Goal: Information Seeking & Learning: Learn about a topic

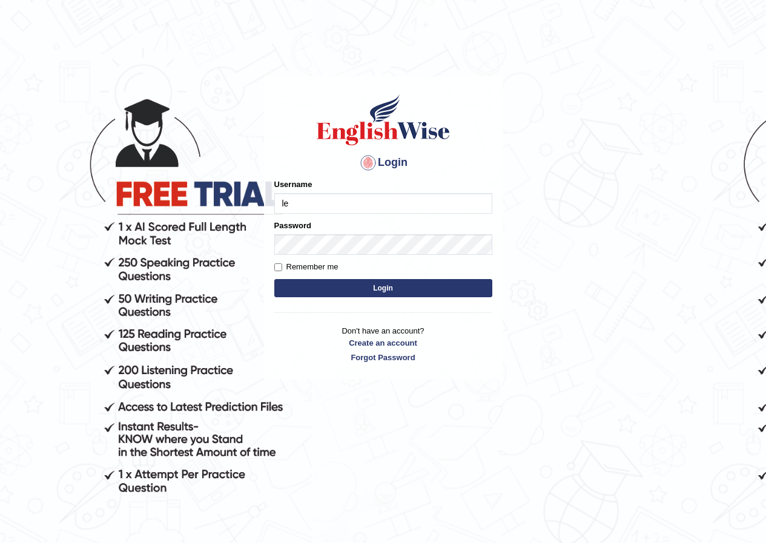
type input "lex_parramatta"
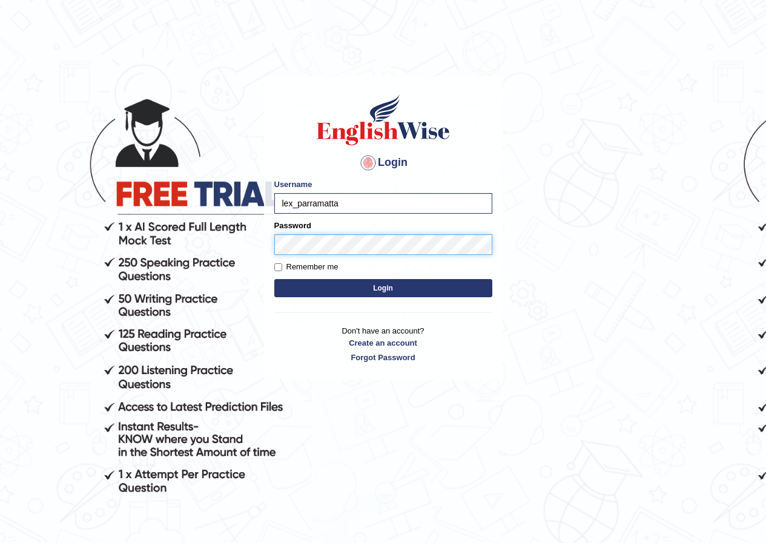
click at [274, 279] on button "Login" at bounding box center [383, 288] width 218 height 18
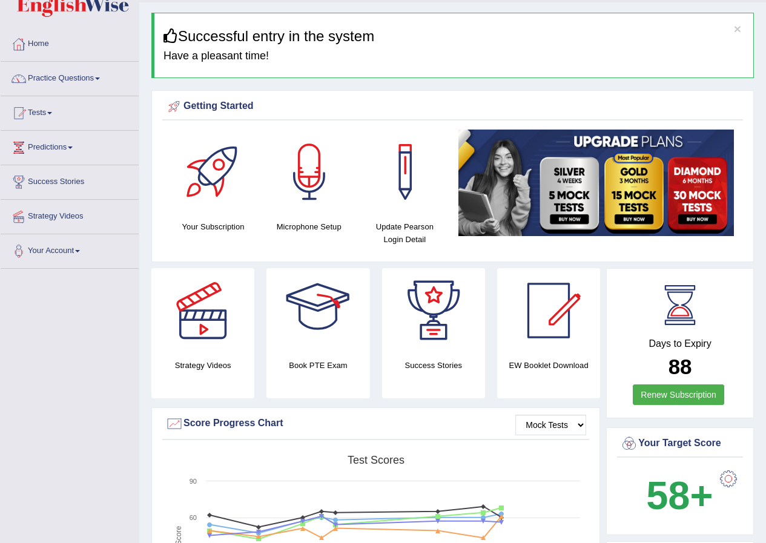
scroll to position [61, 0]
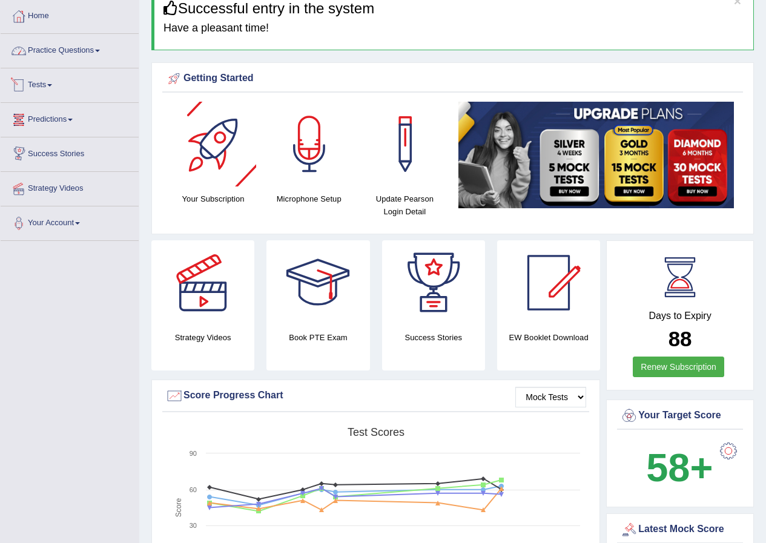
click at [99, 45] on link "Practice Questions" at bounding box center [70, 49] width 138 height 30
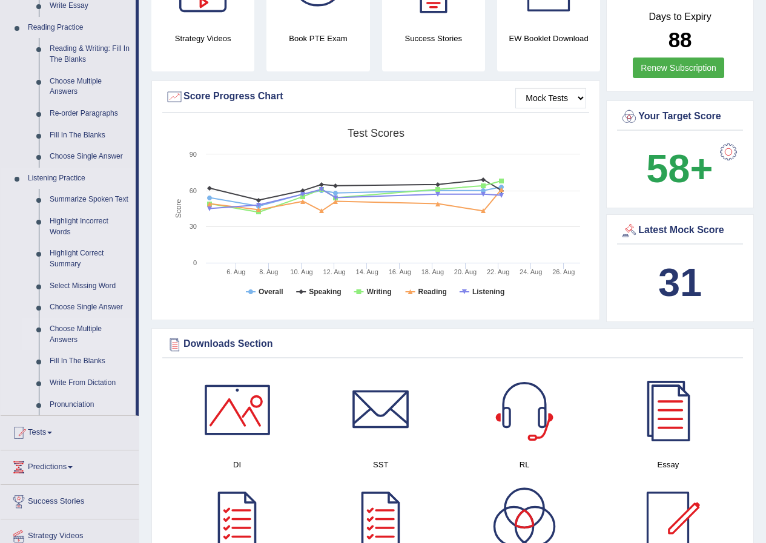
scroll to position [363, 0]
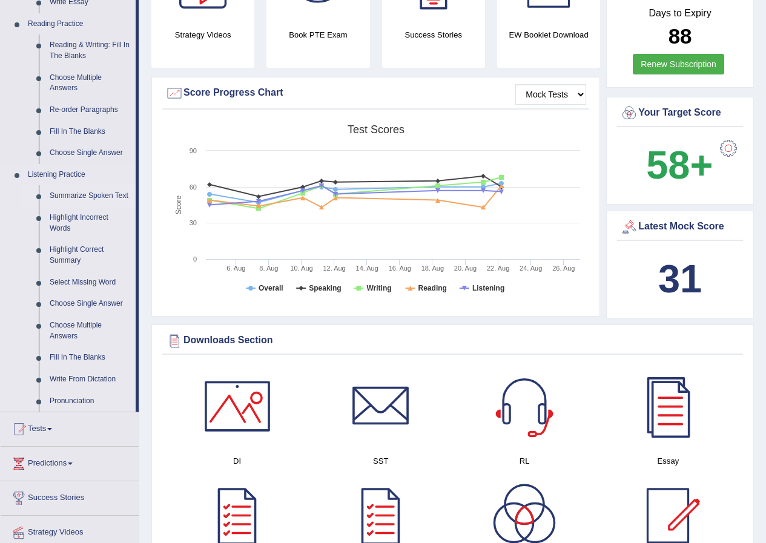
click at [105, 192] on link "Summarize Spoken Text" at bounding box center [89, 196] width 91 height 22
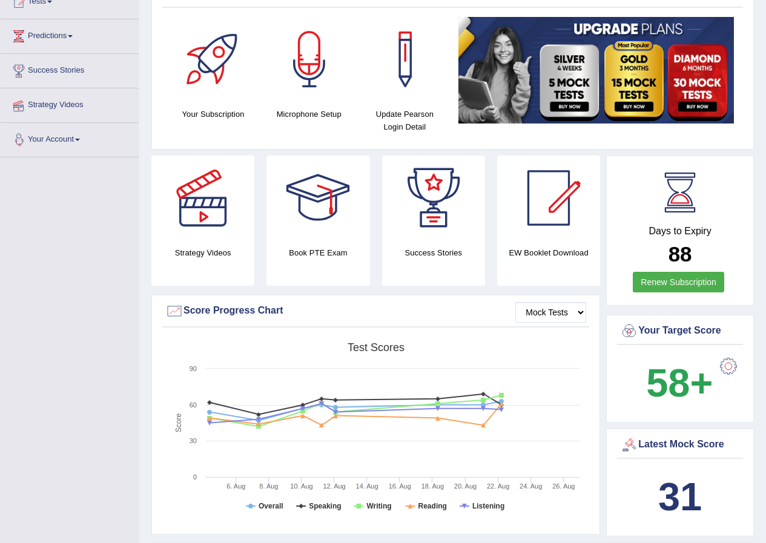
scroll to position [158, 0]
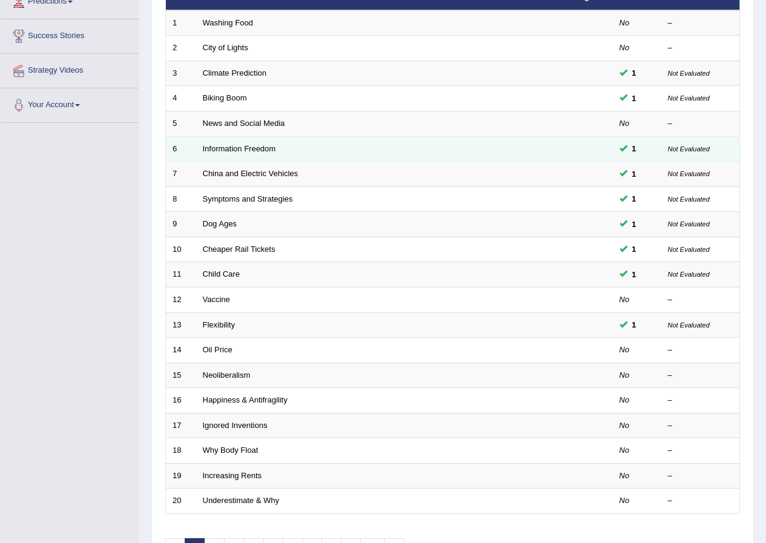
scroll to position [259, 0]
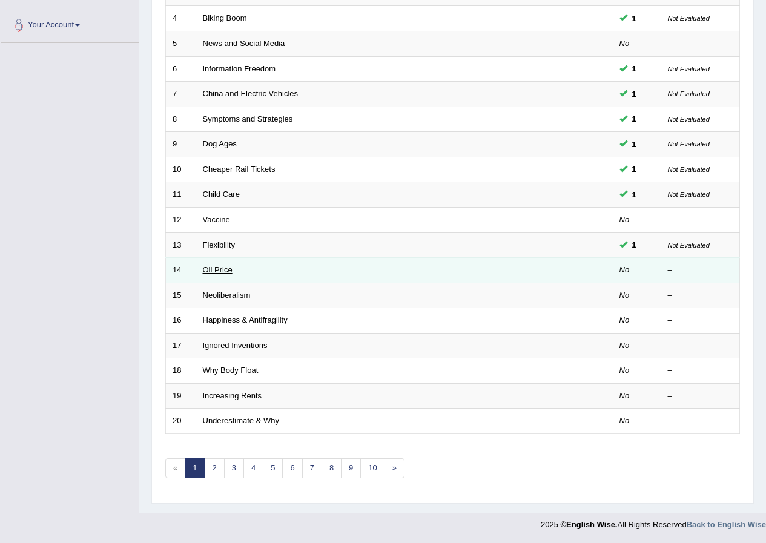
click at [225, 267] on link "Oil Price" at bounding box center [218, 269] width 30 height 9
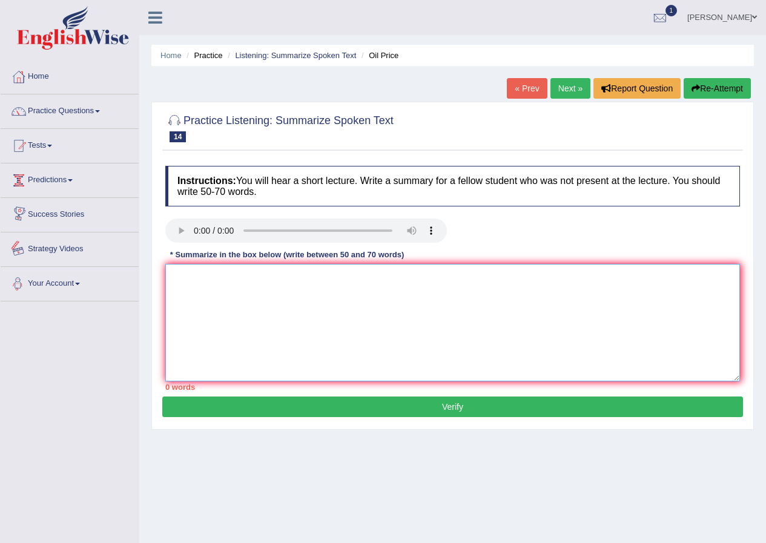
click at [201, 334] on textarea at bounding box center [452, 322] width 575 height 117
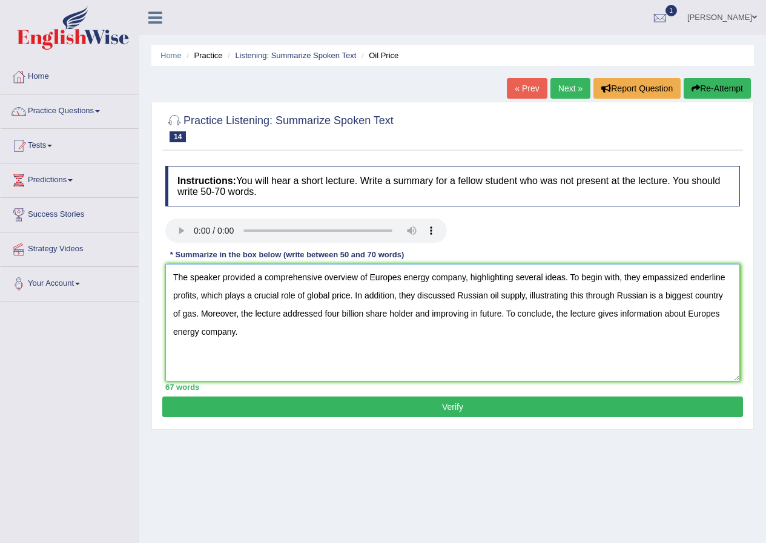
click at [694, 274] on textarea "The speaker provided a comprehensive overview of Europes energy company, highli…" at bounding box center [452, 322] width 575 height 117
type textarea "The speaker provided a comprehensive overview of Europes energy company, highli…"
click at [452, 410] on button "Verify" at bounding box center [452, 407] width 581 height 21
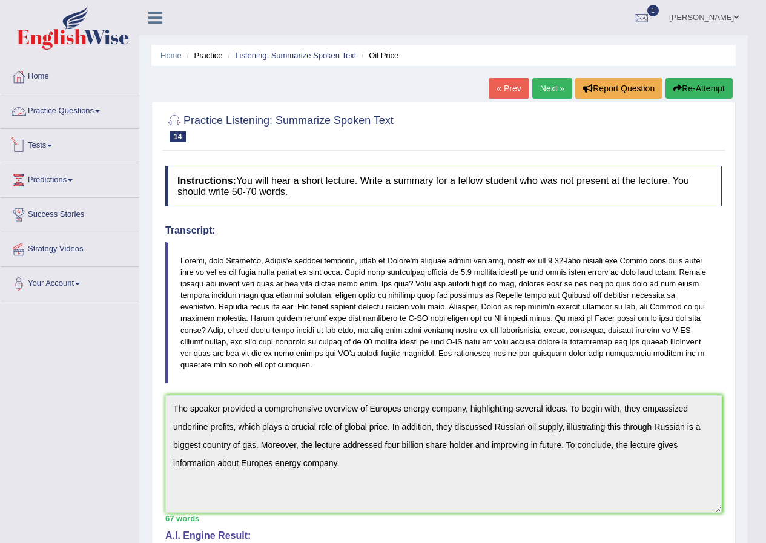
click at [89, 111] on link "Practice Questions" at bounding box center [70, 109] width 138 height 30
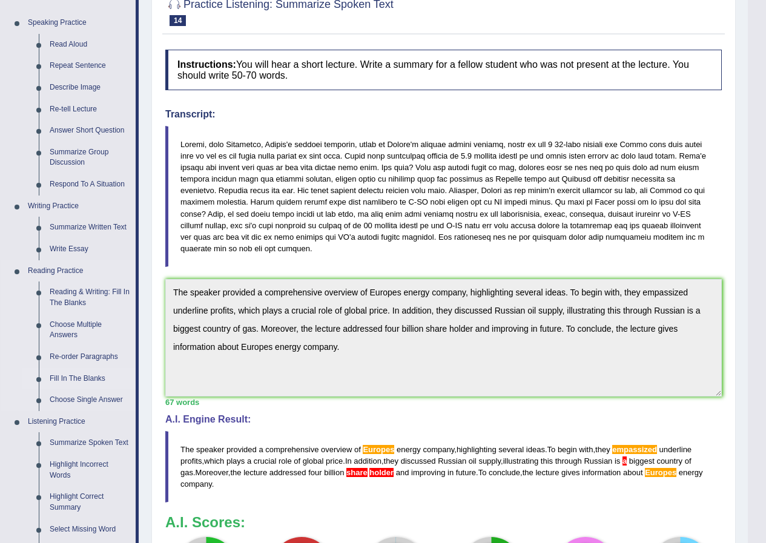
scroll to position [121, 0]
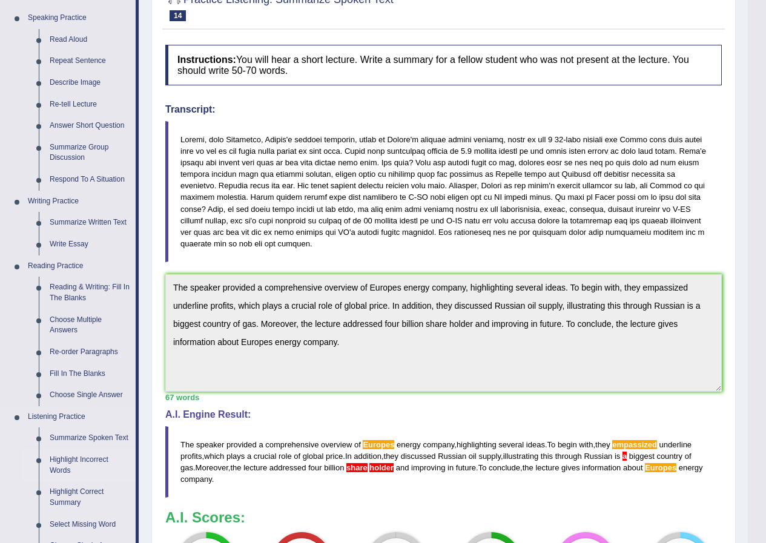
click at [72, 459] on link "Highlight Incorrect Words" at bounding box center [89, 465] width 91 height 32
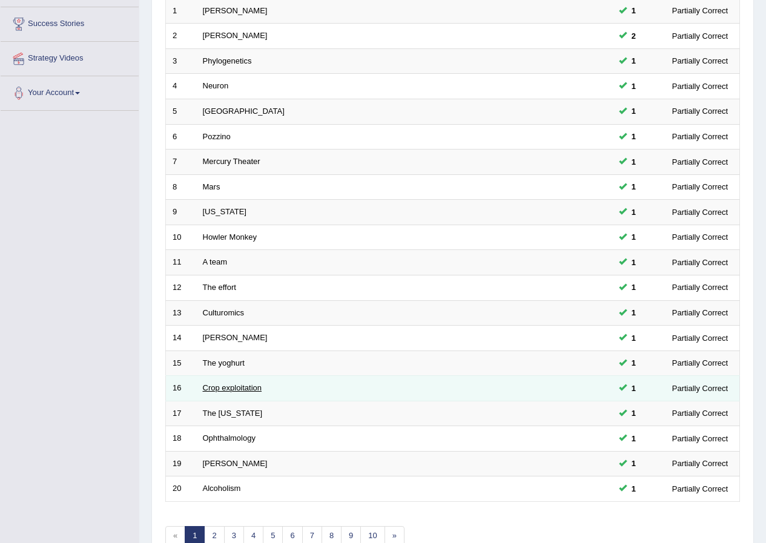
scroll to position [259, 0]
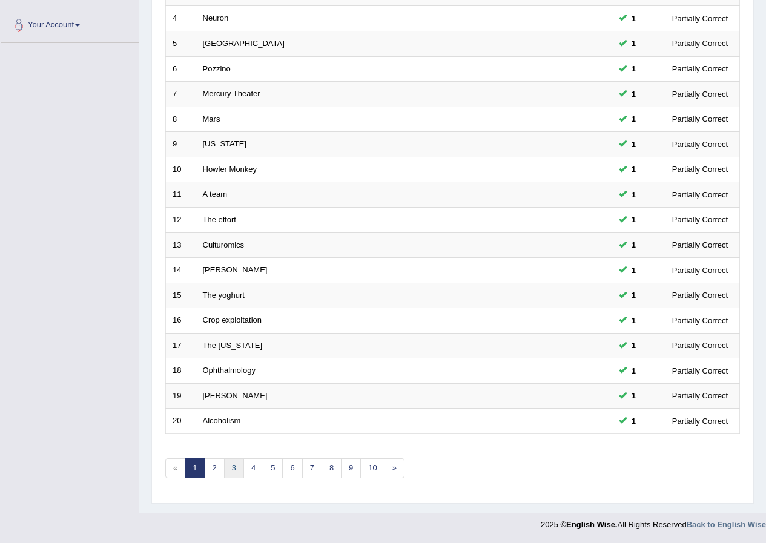
click at [230, 475] on link "3" at bounding box center [234, 468] width 20 height 20
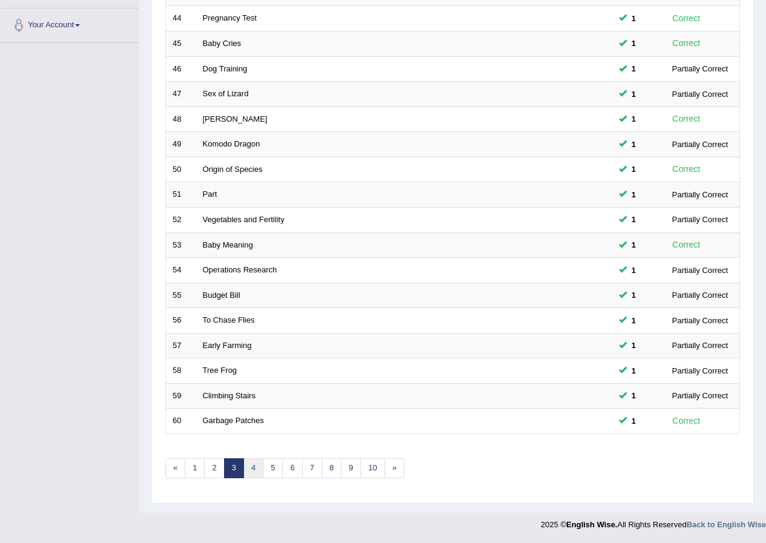
click at [256, 472] on link "4" at bounding box center [253, 468] width 20 height 20
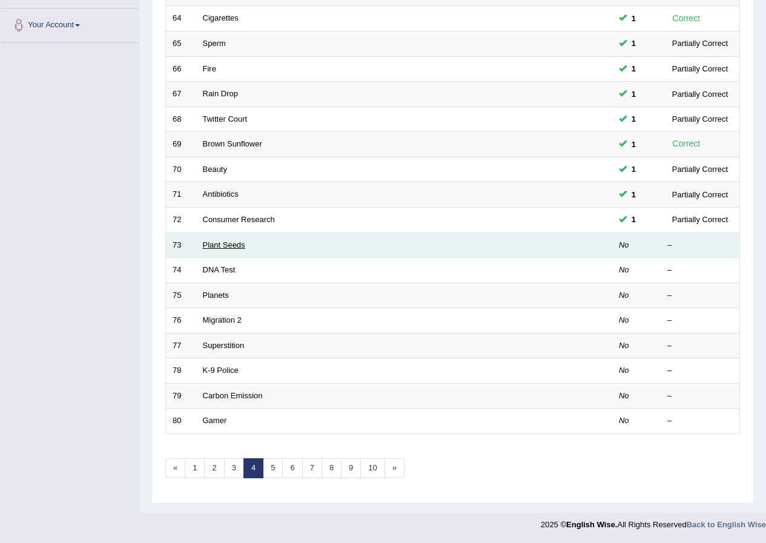
click at [212, 248] on link "Plant Seeds" at bounding box center [224, 244] width 42 height 9
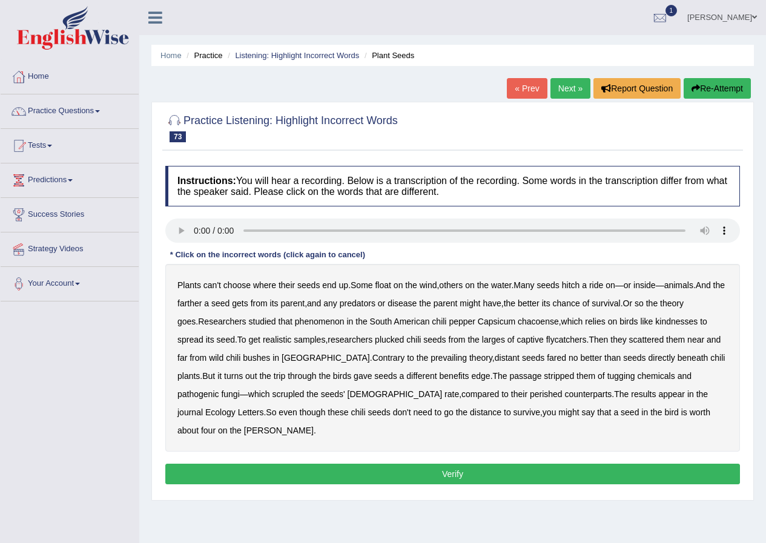
click at [687, 323] on b "kindnesses" at bounding box center [676, 322] width 42 height 10
click at [499, 340] on b "larges" at bounding box center [493, 340] width 23 height 10
click at [440, 373] on b "benefits" at bounding box center [455, 376] width 30 height 10
click at [607, 375] on b "tugging" at bounding box center [621, 376] width 28 height 10
click at [530, 391] on b "perished" at bounding box center [546, 394] width 33 height 10
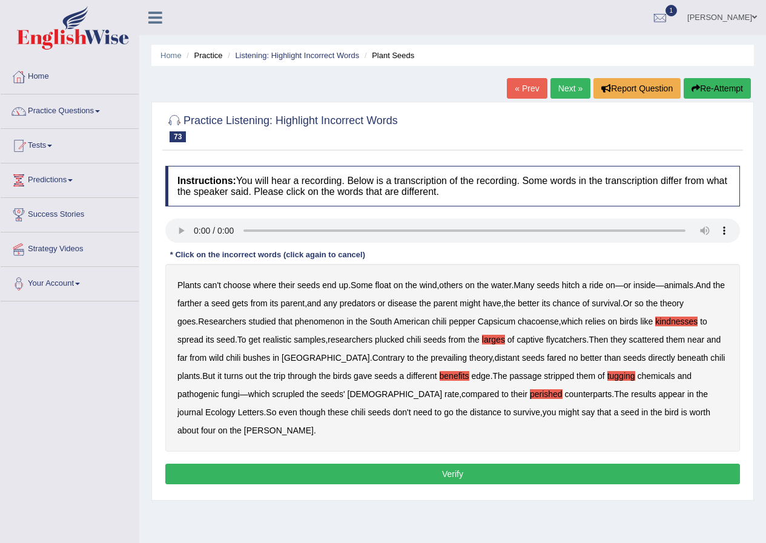
click at [618, 464] on button "Verify" at bounding box center [452, 474] width 575 height 21
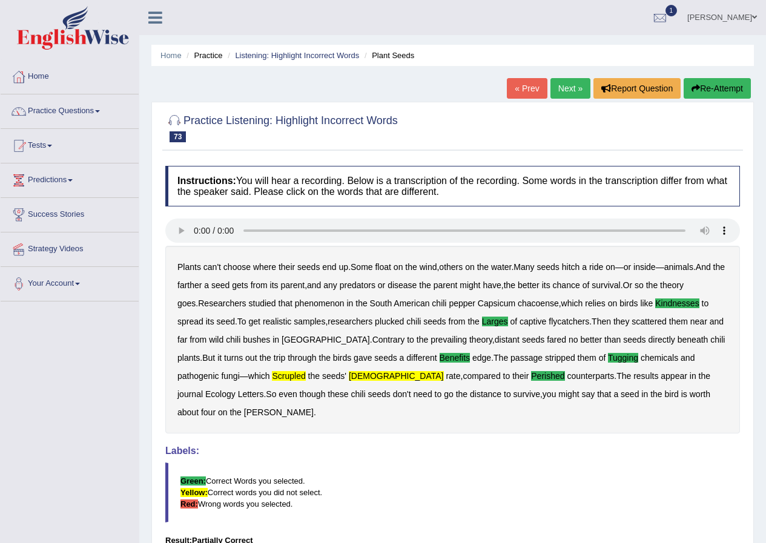
click at [562, 83] on link "Next »" at bounding box center [570, 88] width 40 height 21
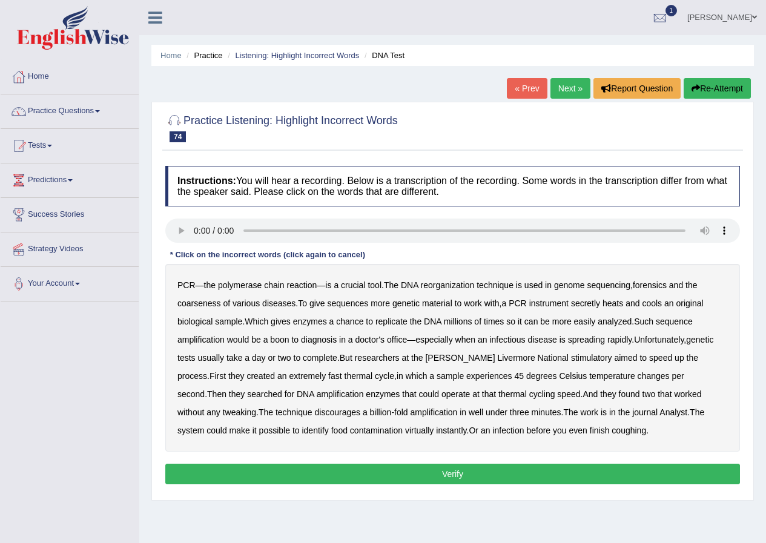
click at [455, 286] on b "reorganization" at bounding box center [448, 285] width 54 height 10
click at [203, 299] on b "coarseness" at bounding box center [199, 304] width 44 height 10
click at [315, 411] on b "discourages" at bounding box center [338, 412] width 46 height 10
click at [553, 472] on button "Verify" at bounding box center [452, 474] width 575 height 21
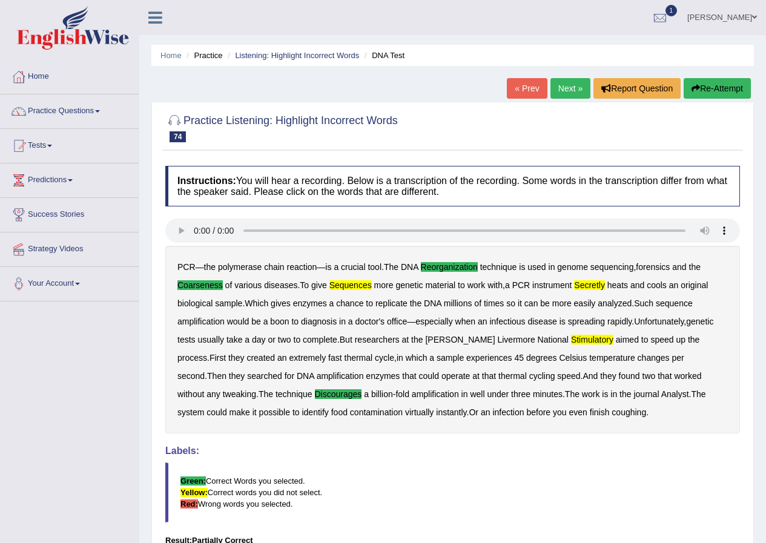
click at [555, 90] on link "Next »" at bounding box center [570, 88] width 40 height 21
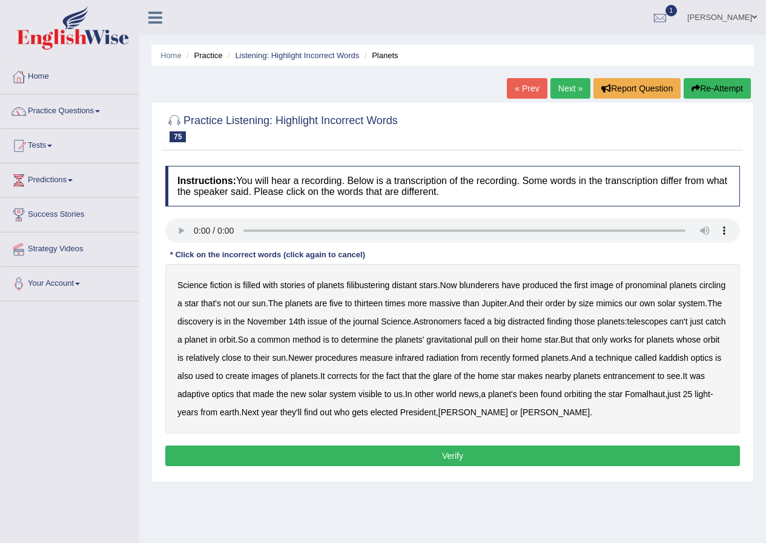
click at [374, 287] on b "filibustering" at bounding box center [367, 285] width 43 height 10
click at [487, 285] on b "blunderers" at bounding box center [479, 285] width 40 height 10
click at [642, 283] on b "pronominal" at bounding box center [646, 285] width 42 height 10
click at [545, 318] on b "distracted" at bounding box center [526, 322] width 37 height 10
click at [659, 363] on b "kaddish" at bounding box center [673, 358] width 29 height 10
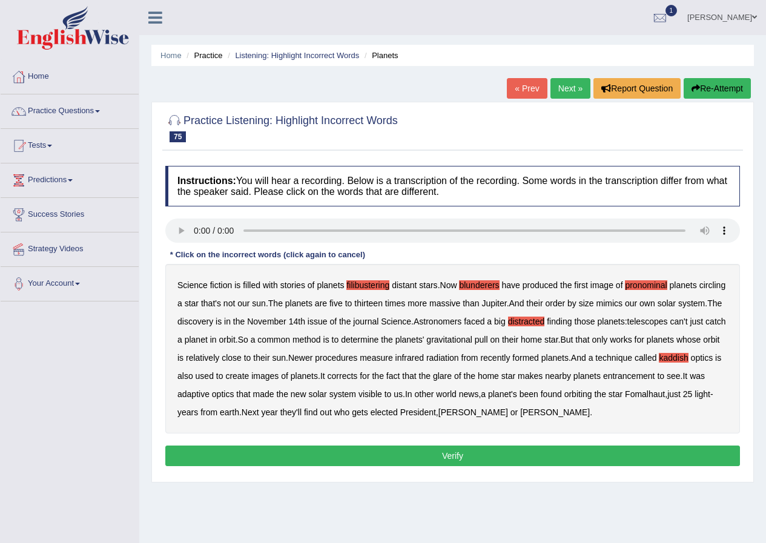
click at [603, 381] on b "entrancement" at bounding box center [629, 376] width 52 height 10
click at [548, 452] on button "Verify" at bounding box center [452, 456] width 575 height 21
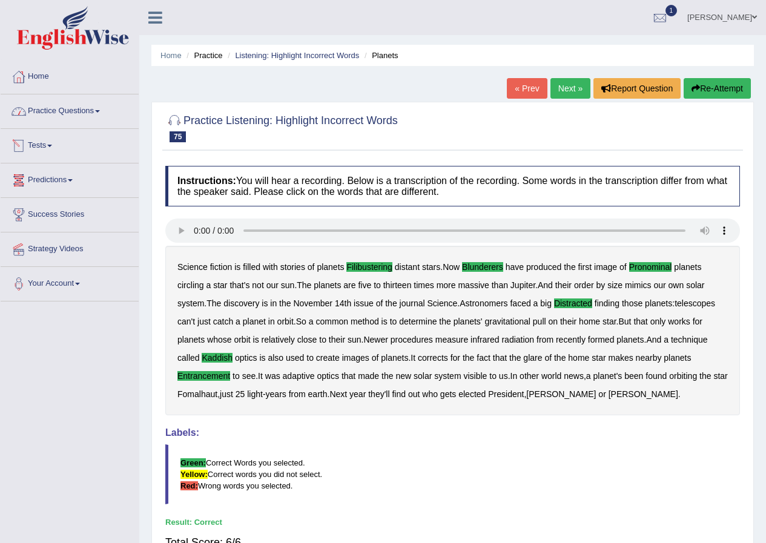
click at [94, 118] on link "Practice Questions" at bounding box center [70, 109] width 138 height 30
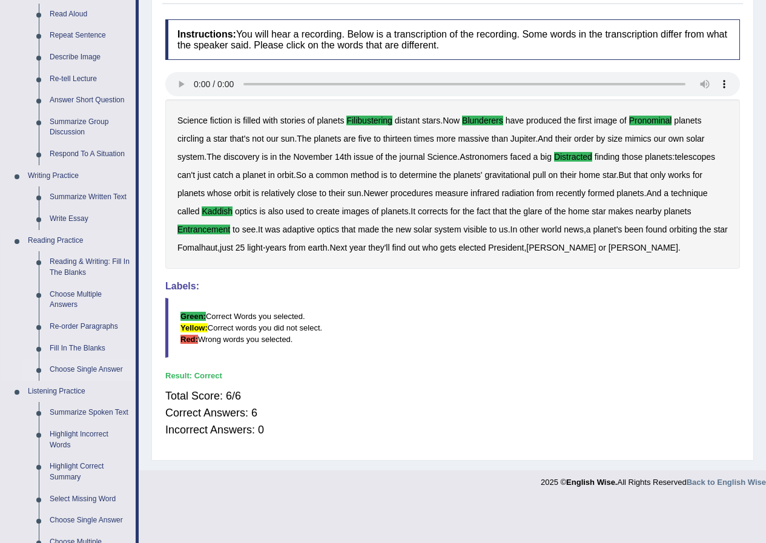
scroll to position [242, 0]
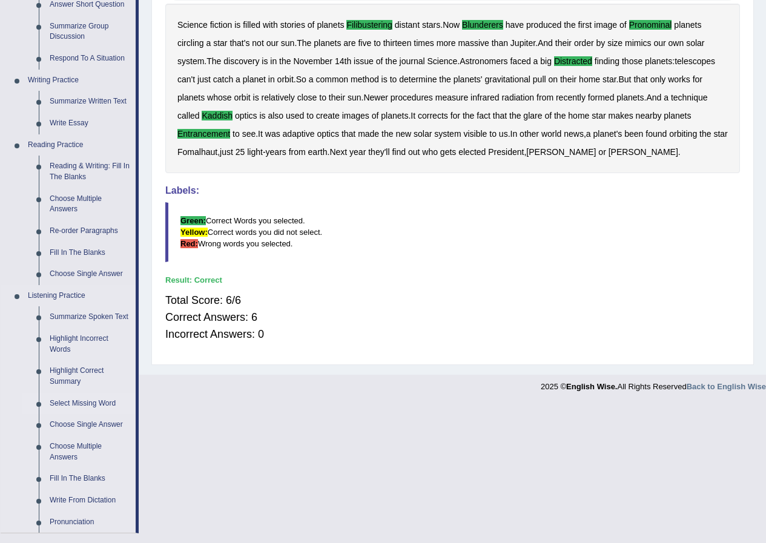
click at [91, 404] on link "Select Missing Word" at bounding box center [89, 404] width 91 height 22
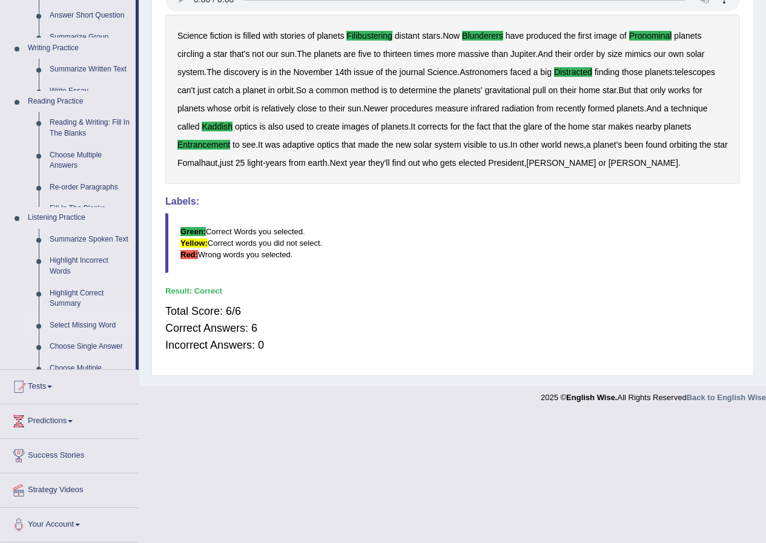
scroll to position [104, 0]
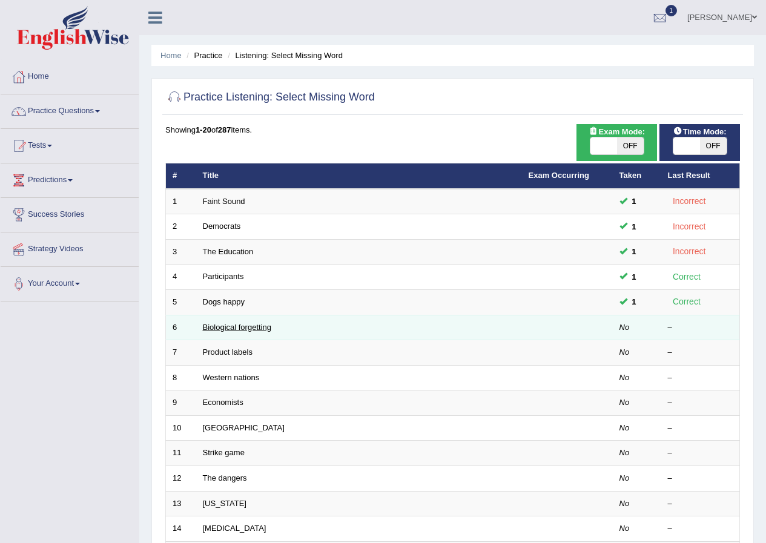
click at [204, 326] on link "Biological forgetting" at bounding box center [237, 327] width 68 height 9
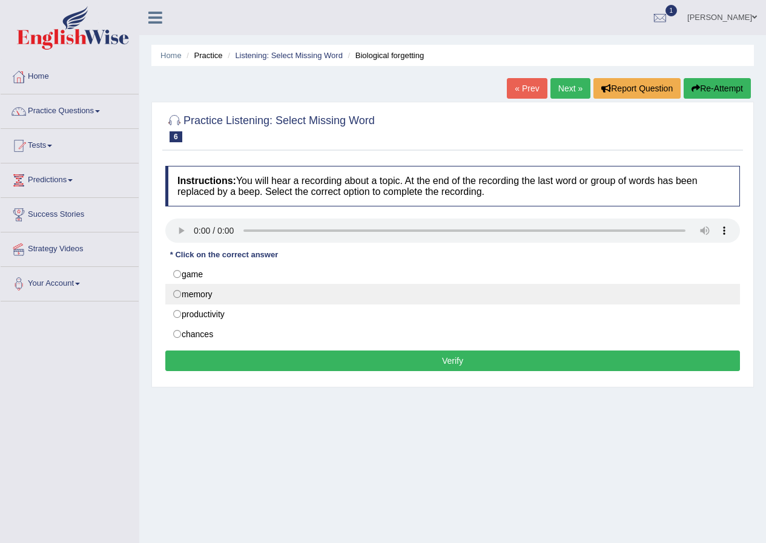
click at [200, 293] on label "memory" at bounding box center [452, 294] width 575 height 21
radio input "true"
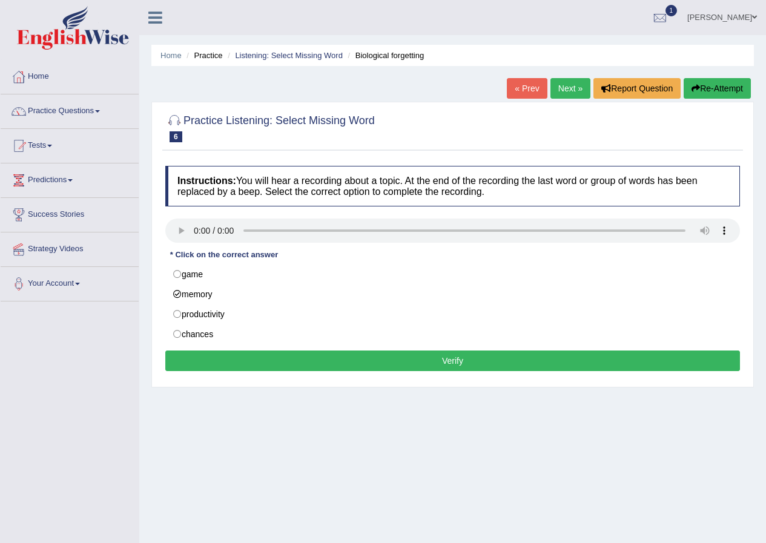
click at [219, 357] on button "Verify" at bounding box center [452, 361] width 575 height 21
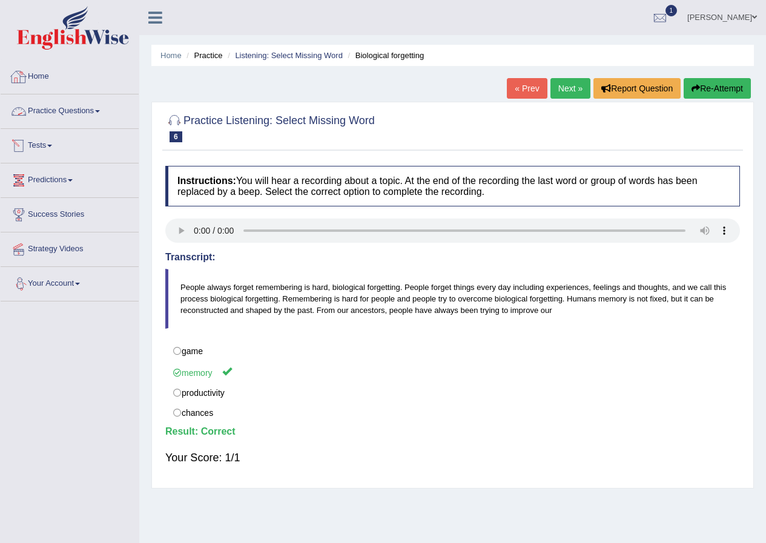
click at [81, 105] on link "Practice Questions" at bounding box center [70, 109] width 138 height 30
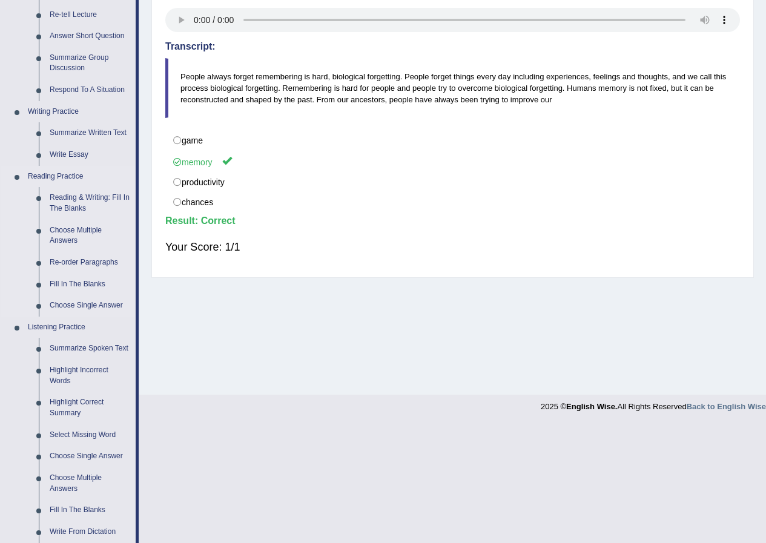
scroll to position [303, 0]
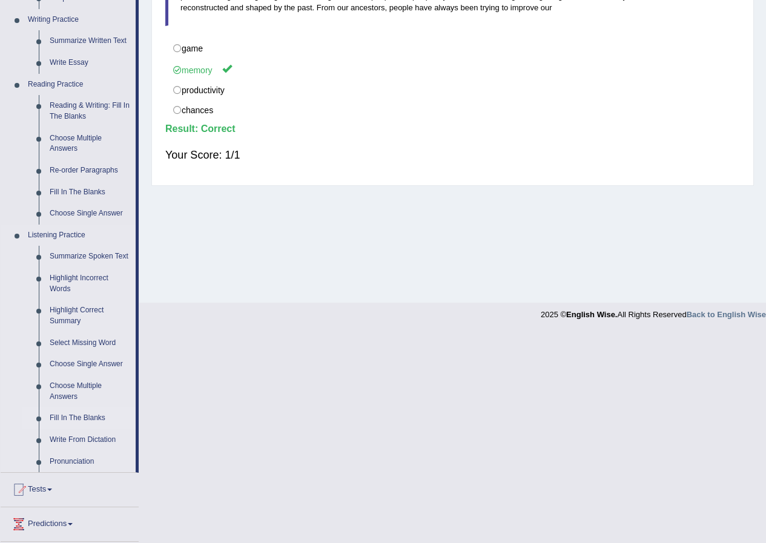
click at [97, 421] on link "Fill In The Blanks" at bounding box center [89, 418] width 91 height 22
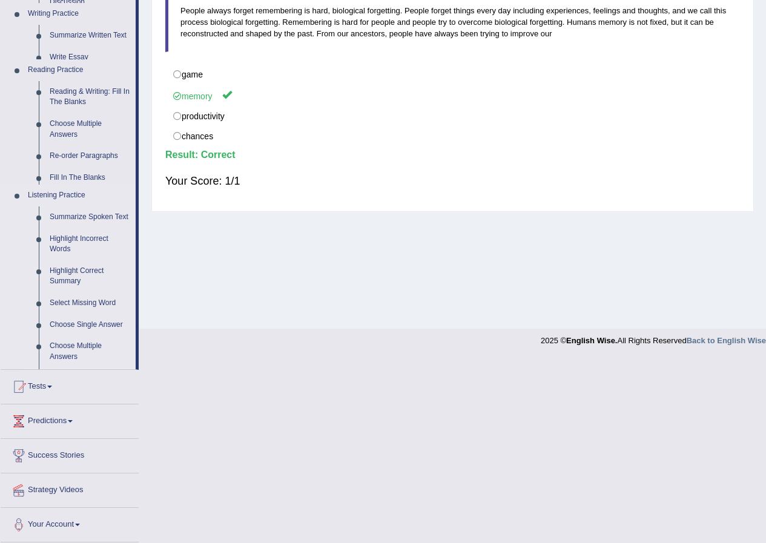
scroll to position [93, 0]
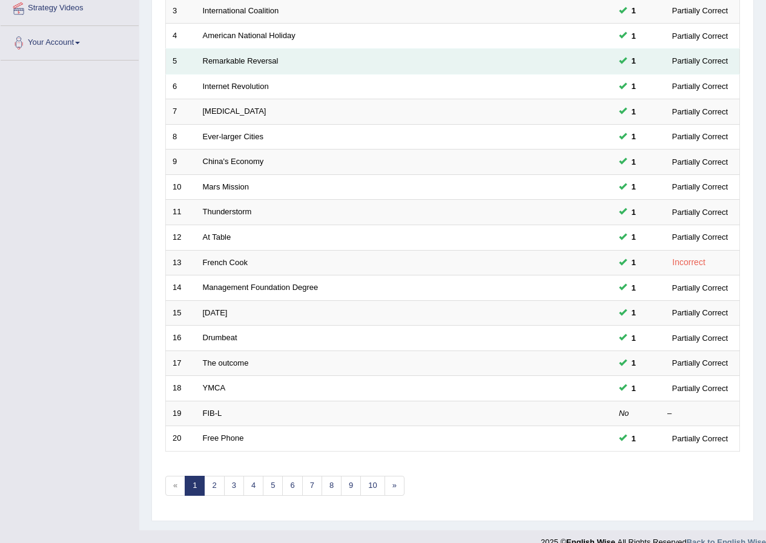
scroll to position [259, 0]
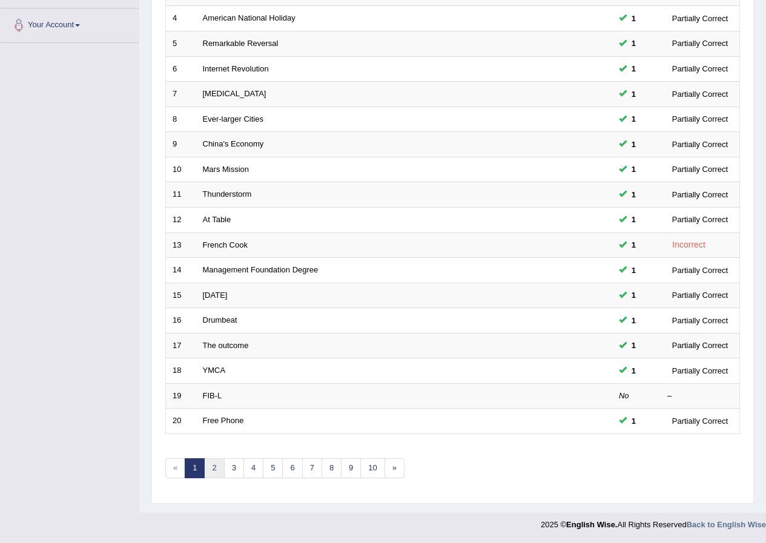
click at [219, 470] on link "2" at bounding box center [214, 468] width 20 height 20
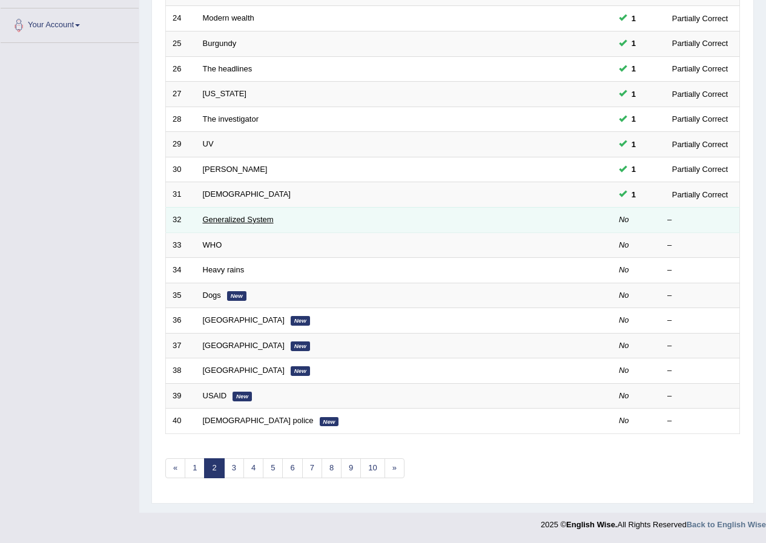
click at [246, 220] on link "Generalized System" at bounding box center [238, 219] width 71 height 9
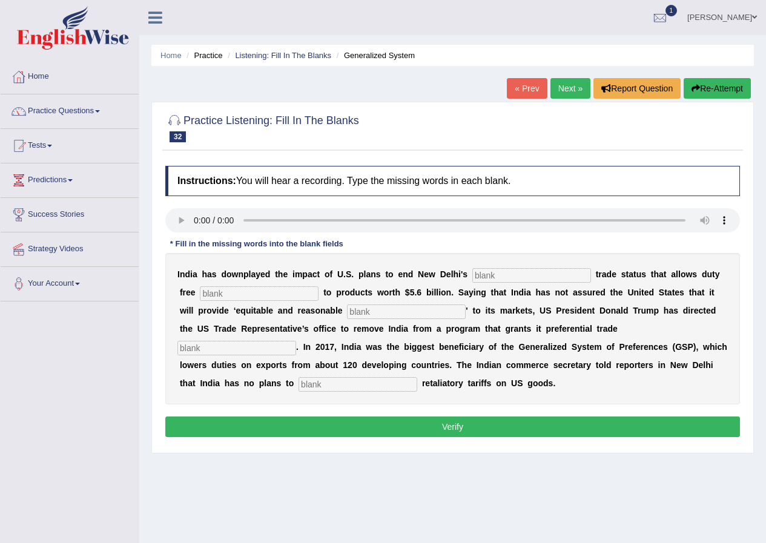
click at [500, 271] on input "text" at bounding box center [531, 275] width 119 height 15
type input "preferrence"
type input "access"
type input "treatment"
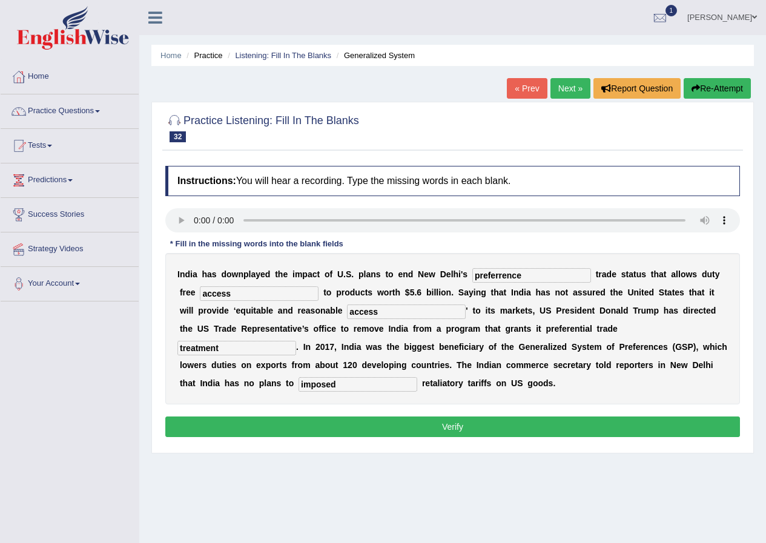
type input "imposed"
click at [500, 429] on button "Verify" at bounding box center [452, 427] width 575 height 21
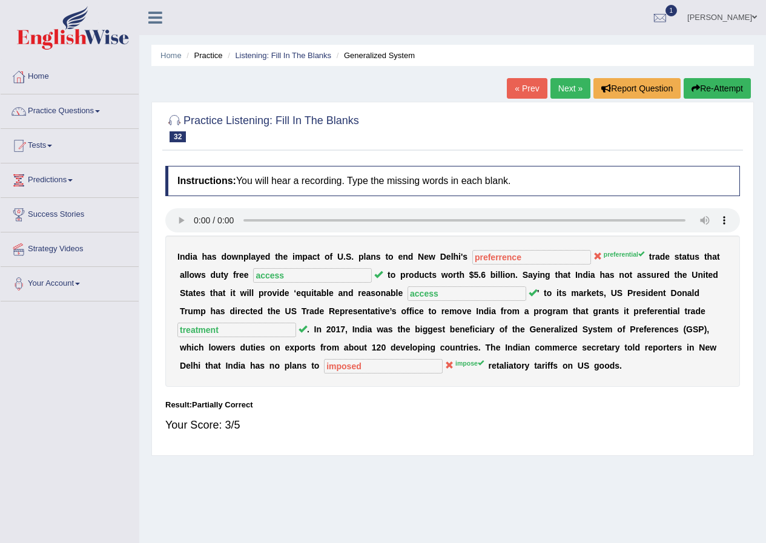
click at [563, 90] on link "Next »" at bounding box center [570, 88] width 40 height 21
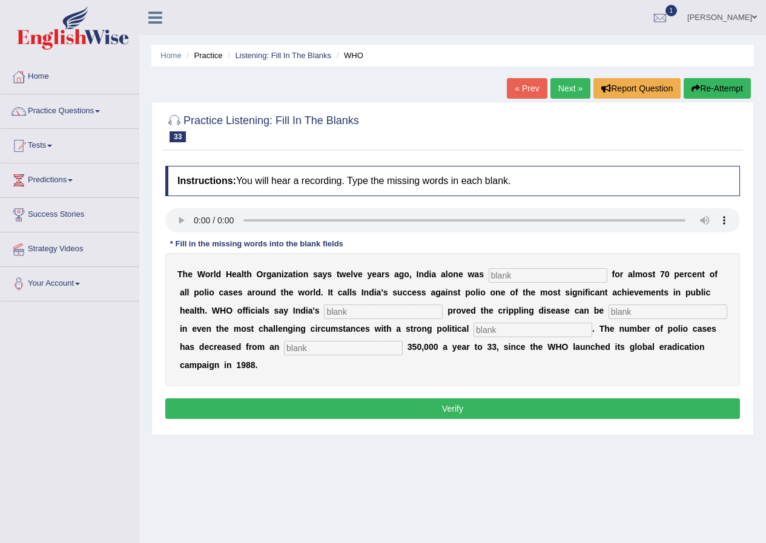
click at [592, 277] on input "text" at bounding box center [548, 275] width 119 height 15
type input "responsible"
type input "accomplishment"
type input "elliminated"
type input "commitment"
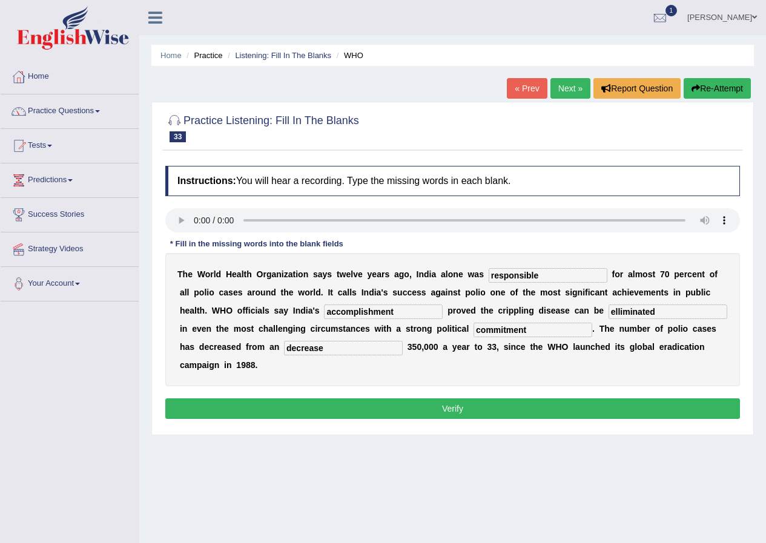
type input "decrease"
click at [397, 314] on input "accomplishment" at bounding box center [383, 312] width 119 height 15
type input "accomplish"
click at [401, 411] on button "Verify" at bounding box center [452, 408] width 575 height 21
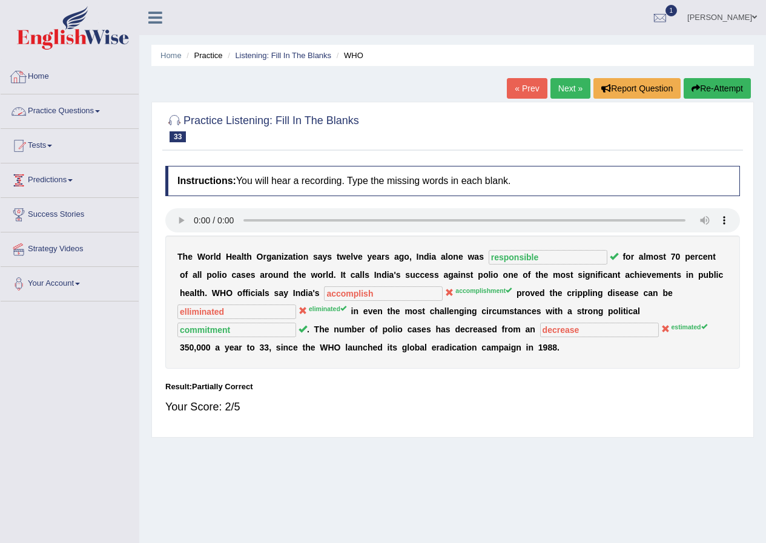
click at [107, 113] on link "Practice Questions" at bounding box center [70, 109] width 138 height 30
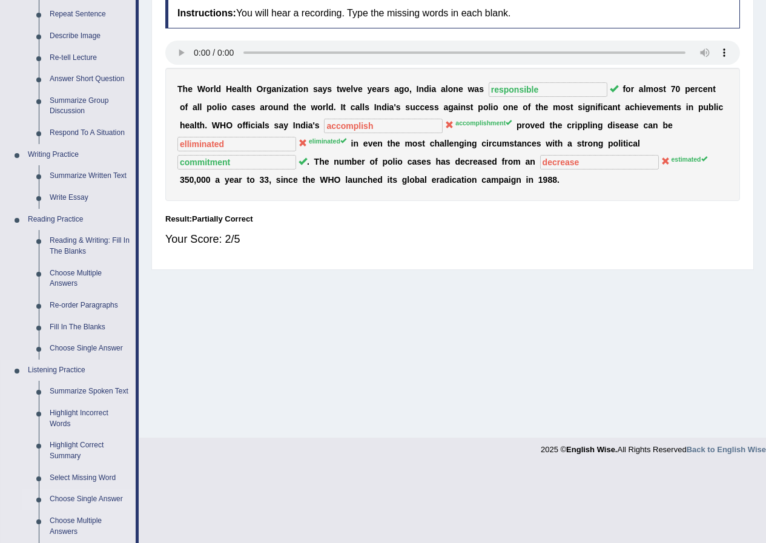
scroll to position [406, 0]
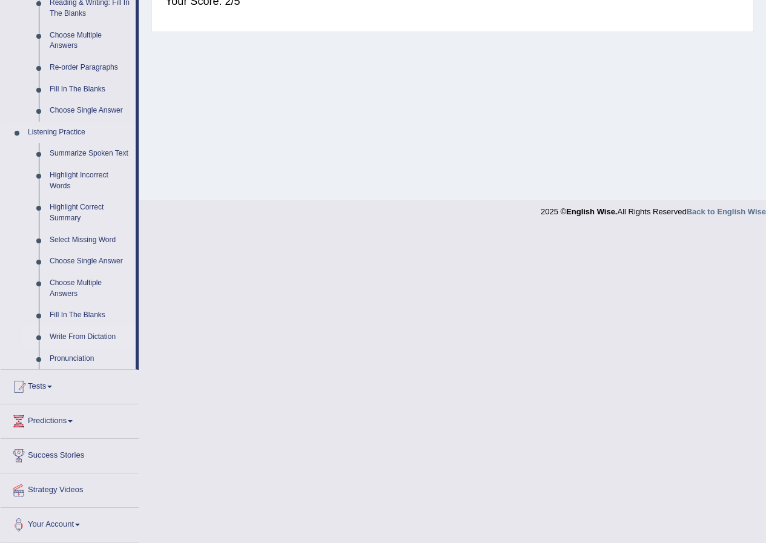
click at [97, 340] on link "Write From Dictation" at bounding box center [89, 337] width 91 height 22
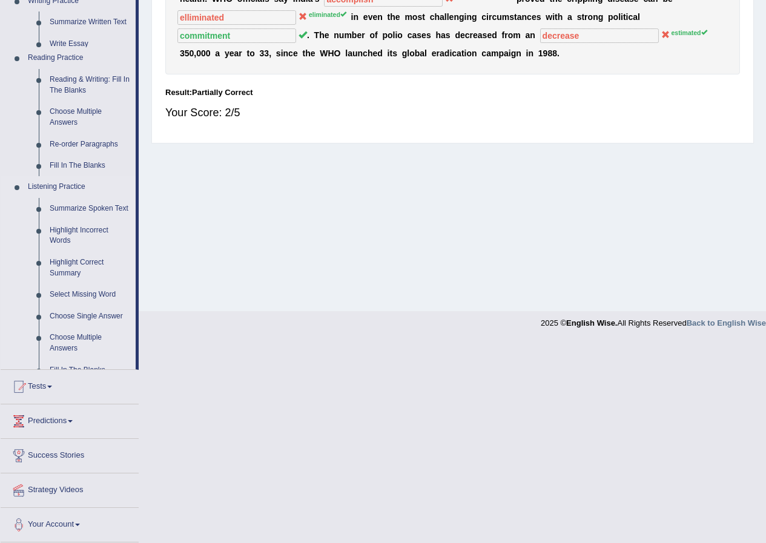
scroll to position [93, 0]
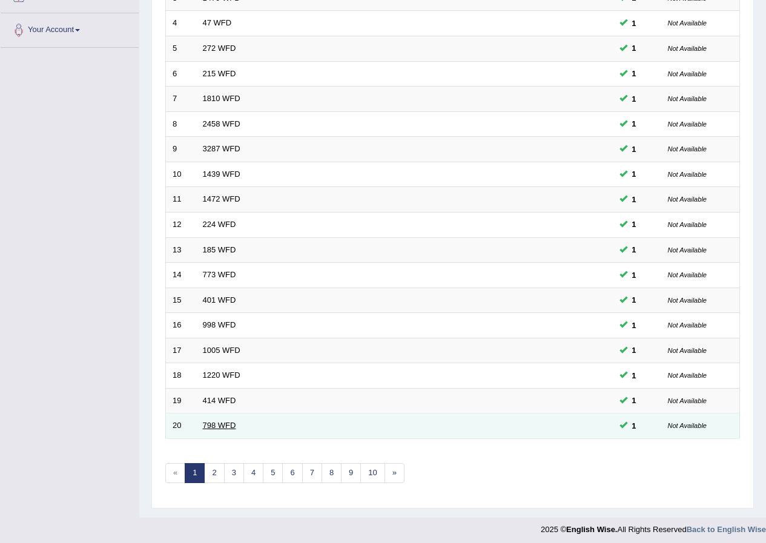
scroll to position [259, 0]
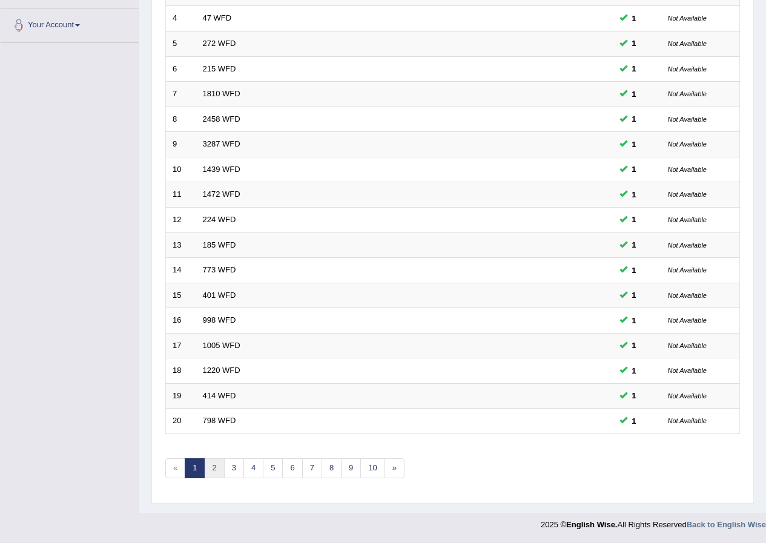
click at [216, 468] on link "2" at bounding box center [214, 468] width 20 height 20
click at [235, 466] on link "3" at bounding box center [234, 468] width 20 height 20
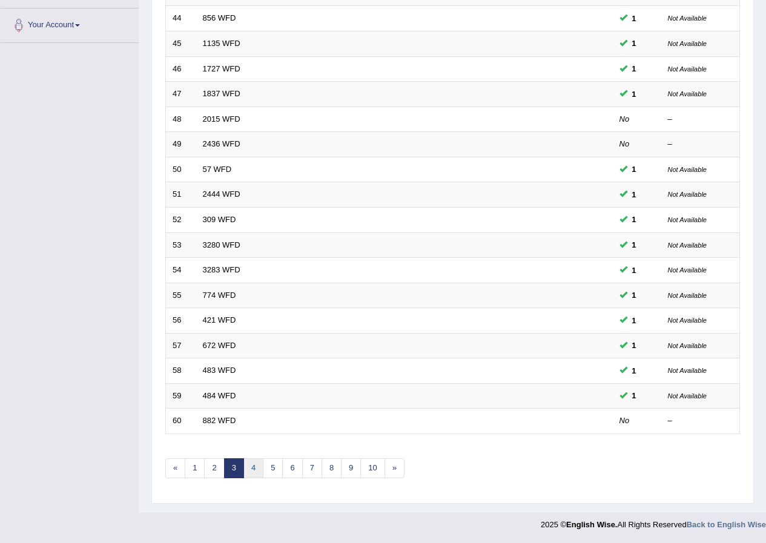
click at [245, 463] on link "4" at bounding box center [253, 468] width 20 height 20
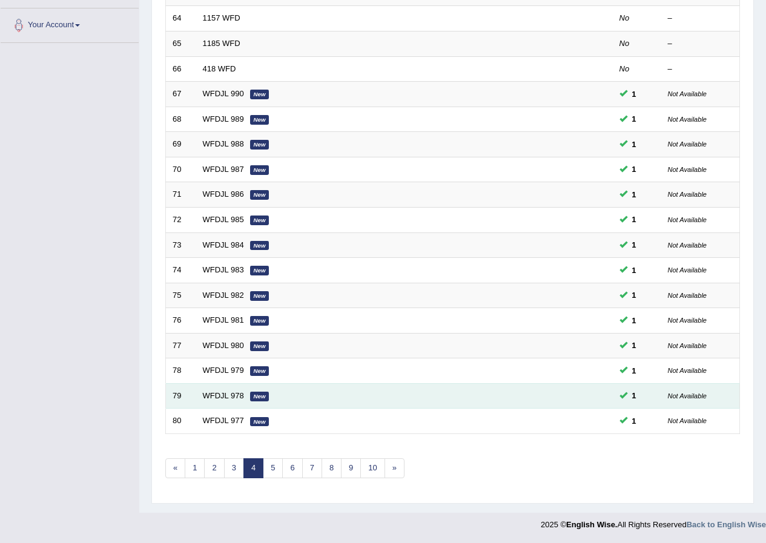
scroll to position [259, 0]
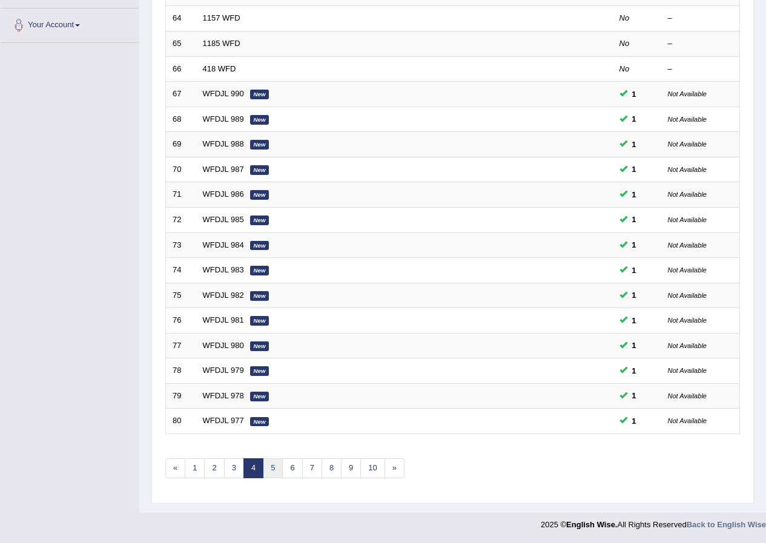
click at [269, 472] on link "5" at bounding box center [273, 468] width 20 height 20
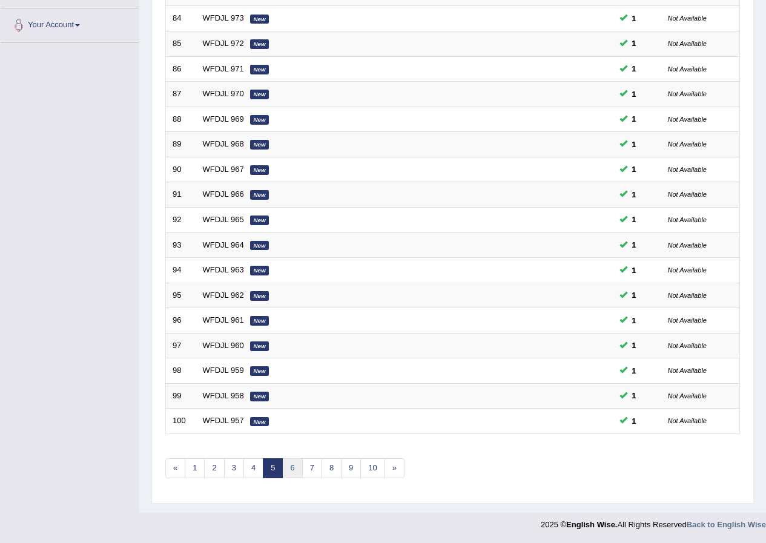
click at [293, 471] on link "6" at bounding box center [292, 468] width 20 height 20
click at [306, 466] on link "7" at bounding box center [312, 468] width 20 height 20
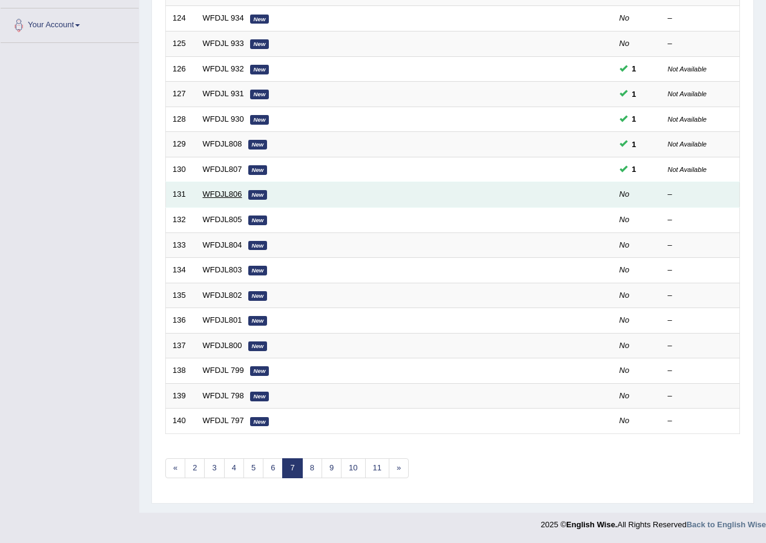
click at [226, 190] on link "WFDJL806" at bounding box center [222, 194] width 39 height 9
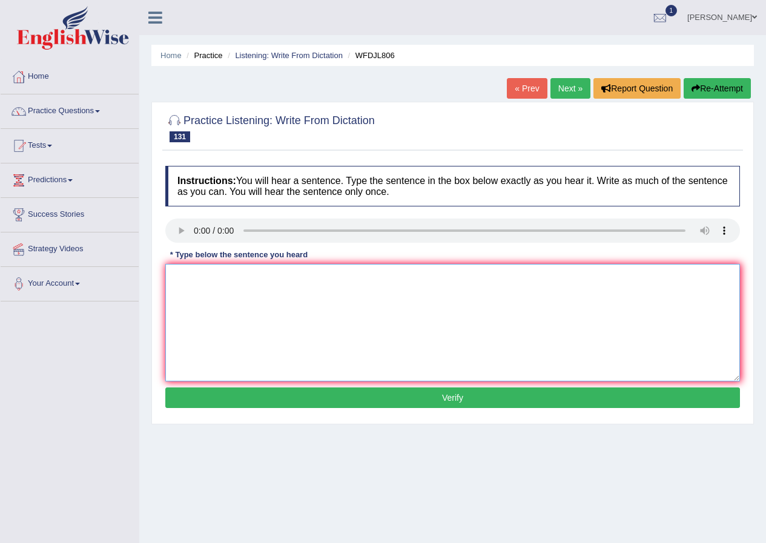
click at [182, 283] on textarea at bounding box center [452, 322] width 575 height 117
click at [302, 275] on textarea "The goal we have is to make thing less competetive to people." at bounding box center [452, 322] width 575 height 117
type textarea "The goal we have is to make thing things less competetive to people."
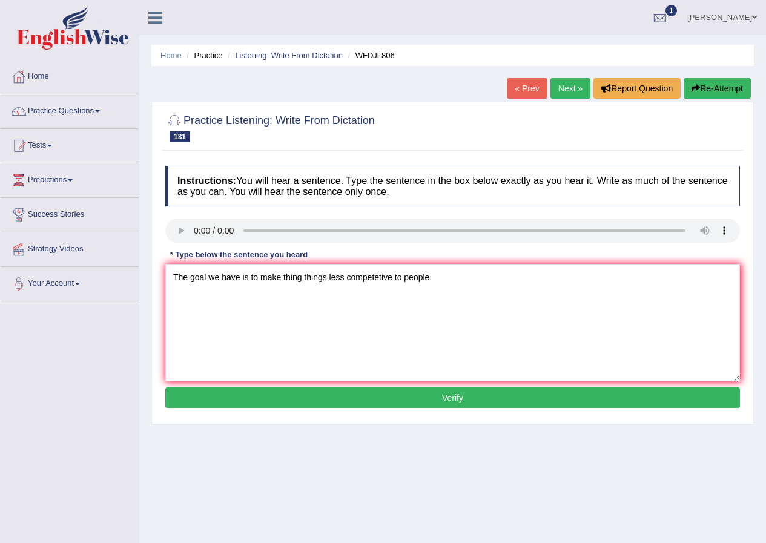
click at [437, 394] on button "Verify" at bounding box center [452, 398] width 575 height 21
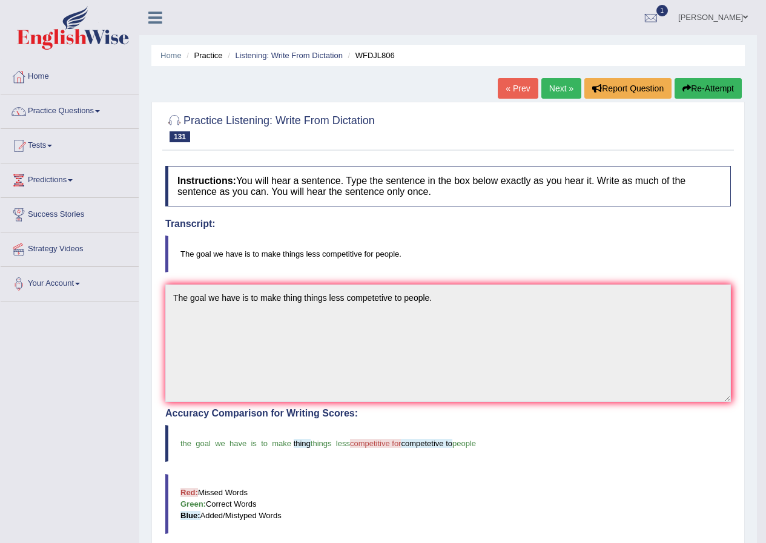
click at [554, 91] on link "Next »" at bounding box center [561, 88] width 40 height 21
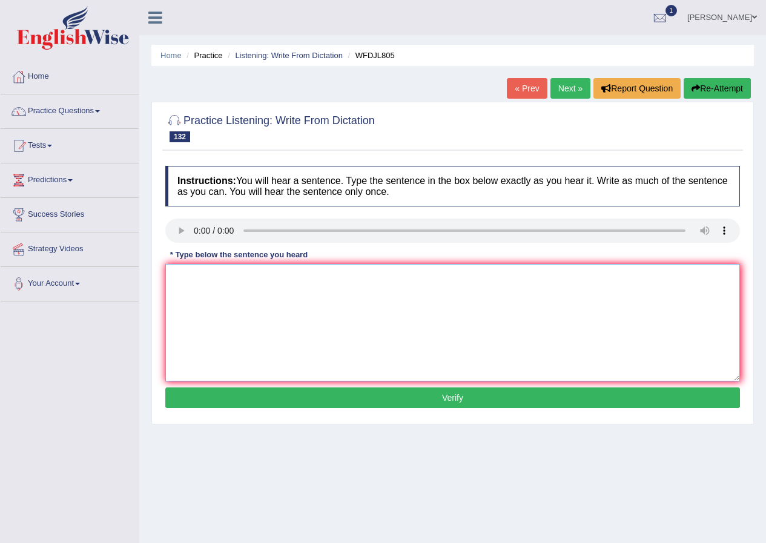
click at [218, 292] on textarea at bounding box center [452, 322] width 575 height 117
type textarea "Cultures around the world are finding way ways to talk to each other."
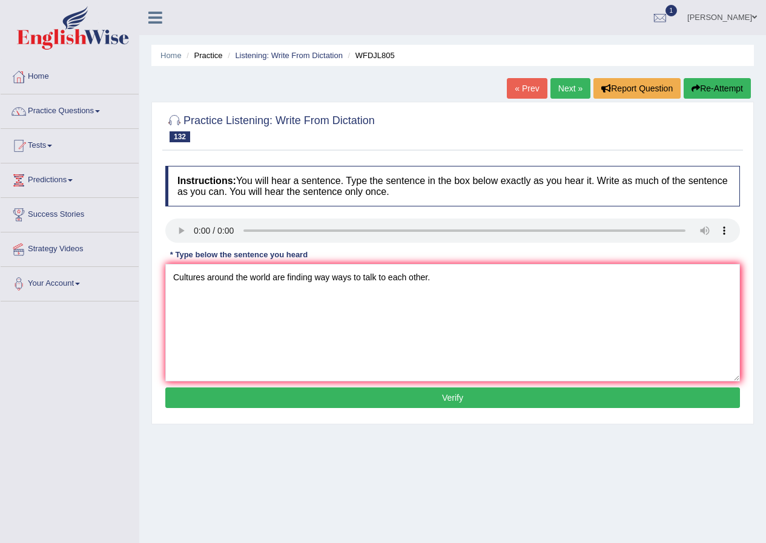
click at [448, 396] on button "Verify" at bounding box center [452, 398] width 575 height 21
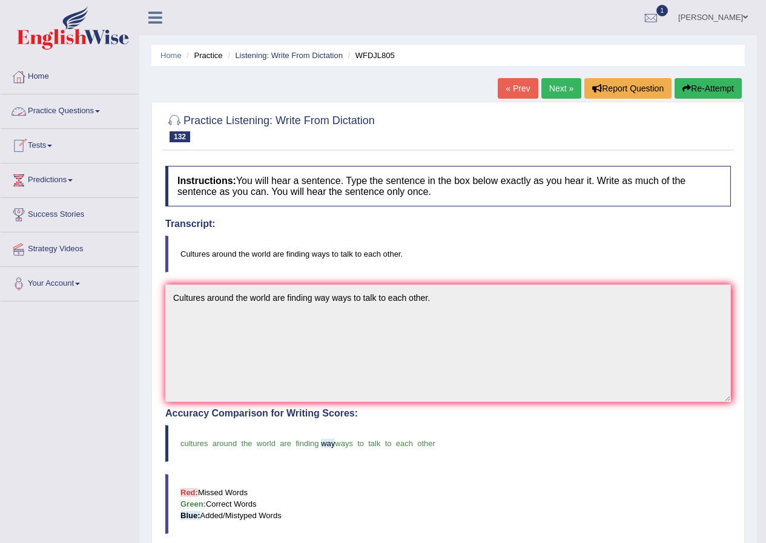
click at [48, 142] on link "Tests" at bounding box center [70, 144] width 138 height 30
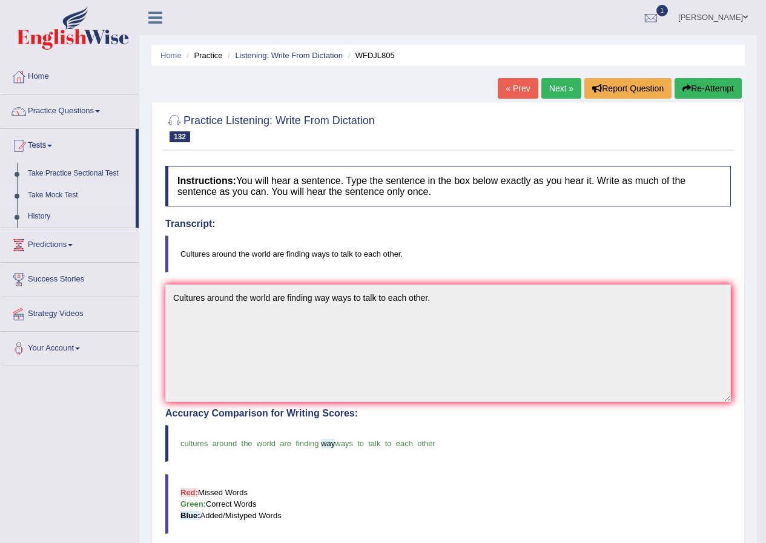
click at [61, 189] on link "Take Mock Test" at bounding box center [78, 196] width 113 height 22
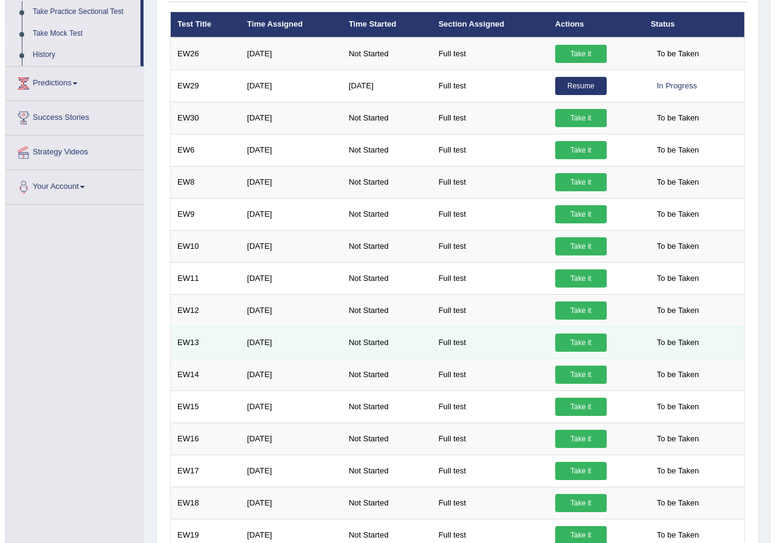
scroll to position [161, 0]
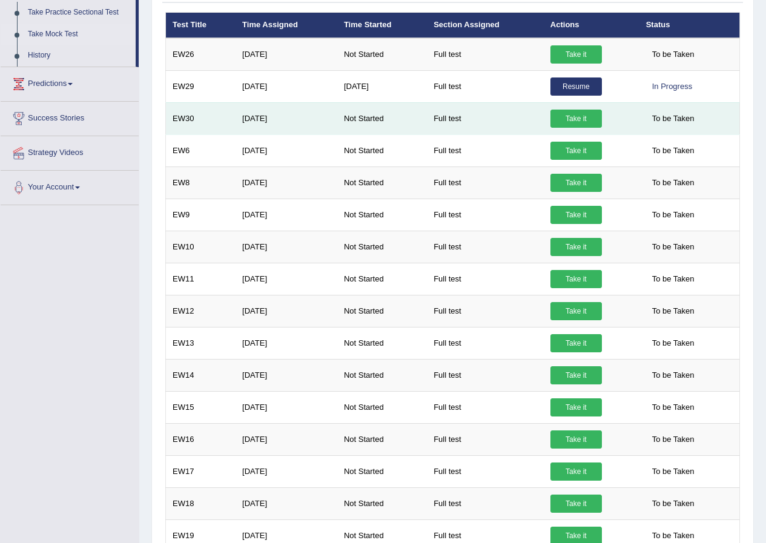
click at [572, 116] on link "Take it" at bounding box center [575, 119] width 51 height 18
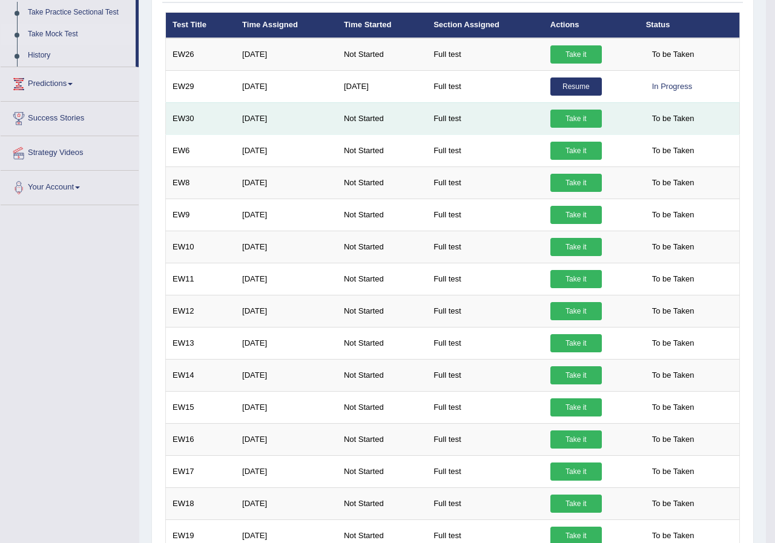
click at [572, 116] on div "× Have you watched our instructional video on how to take a Mock Test? No, I wa…" at bounding box center [452, 466] width 581 height 909
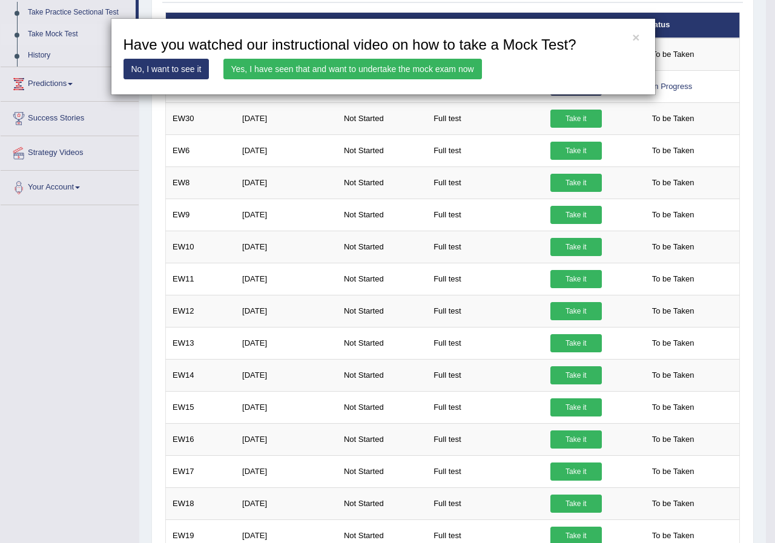
click at [472, 70] on link "Yes, I have seen that and want to undertake the mock exam now" at bounding box center [352, 69] width 259 height 21
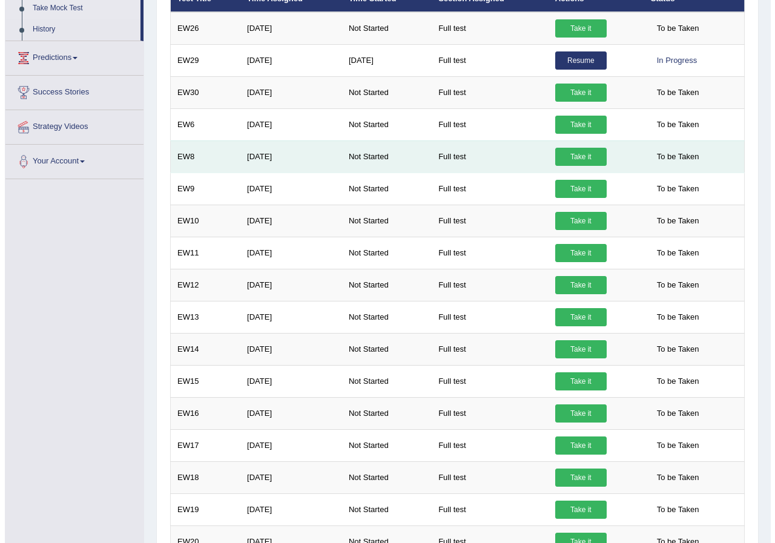
scroll to position [188, 0]
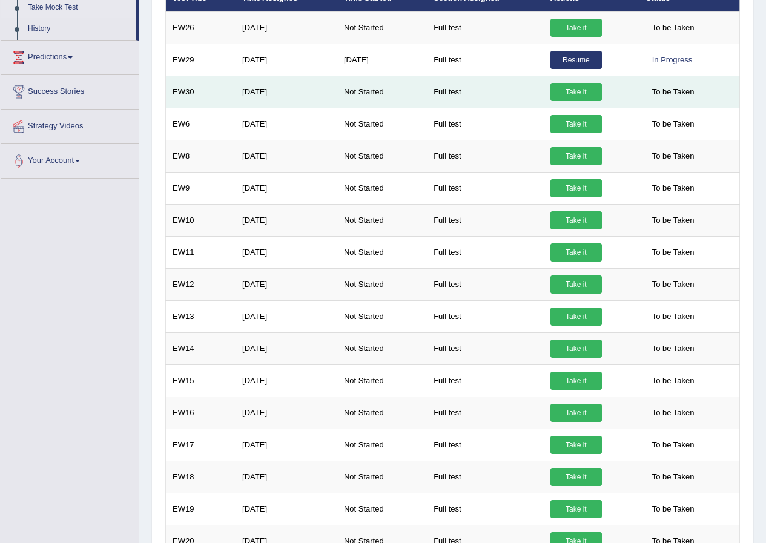
click at [572, 93] on link "Take it" at bounding box center [575, 92] width 51 height 18
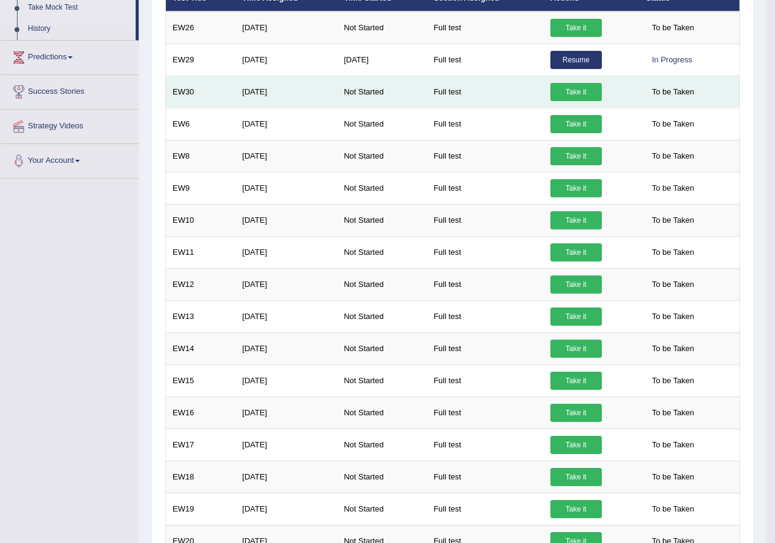
click at [572, 93] on div "× Have you watched our instructional video on how to take a Mock Test? No, I wa…" at bounding box center [452, 439] width 581 height 909
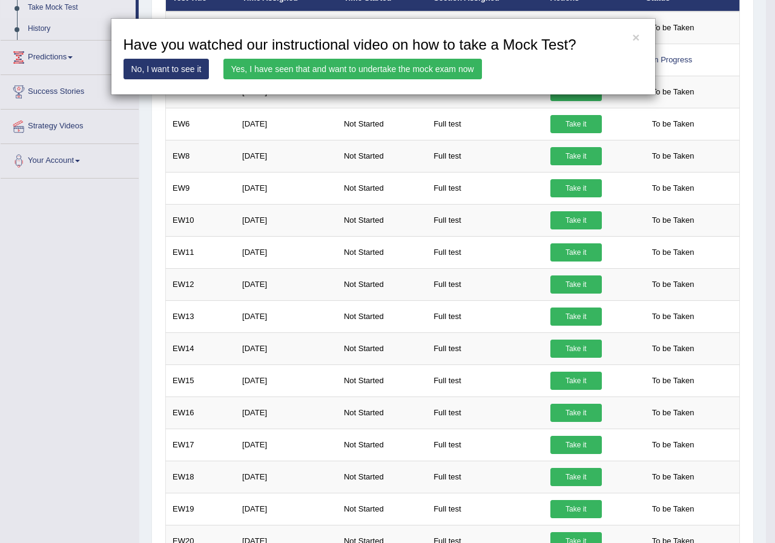
click at [428, 70] on link "Yes, I have seen that and want to undertake the mock exam now" at bounding box center [352, 69] width 259 height 21
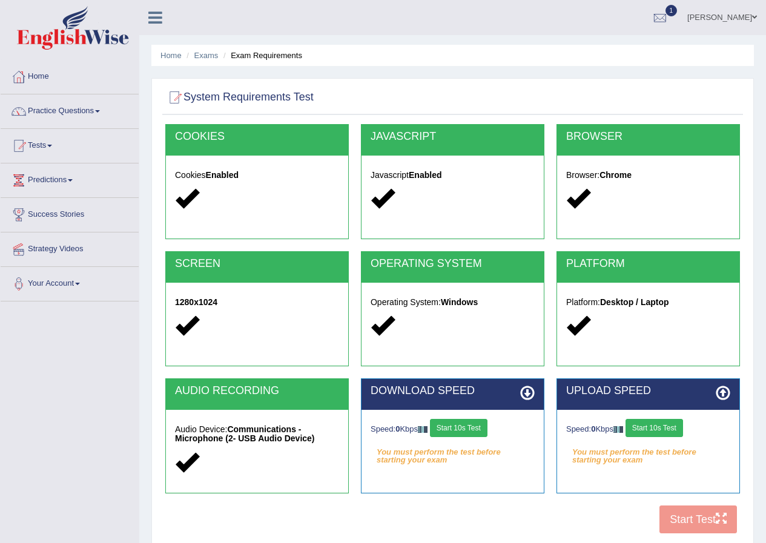
click at [467, 425] on button "Start 10s Test" at bounding box center [459, 428] width 58 height 18
click at [683, 434] on button "Start 10s Test" at bounding box center [654, 428] width 58 height 18
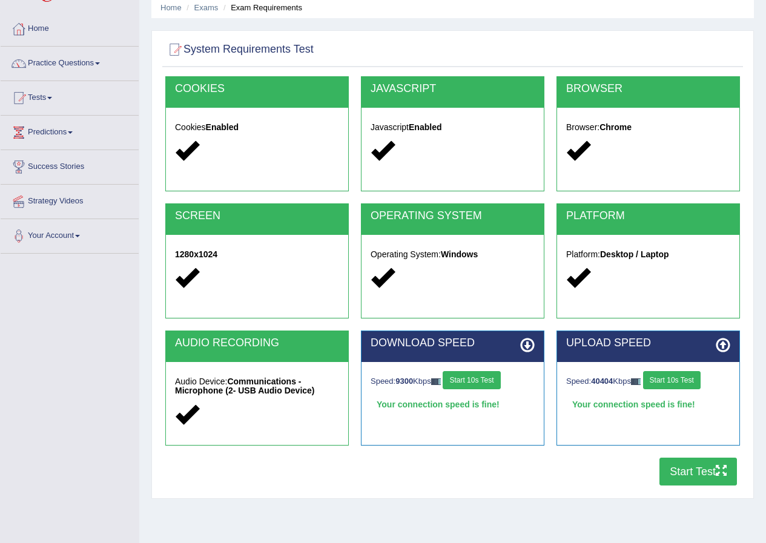
scroll to position [93, 0]
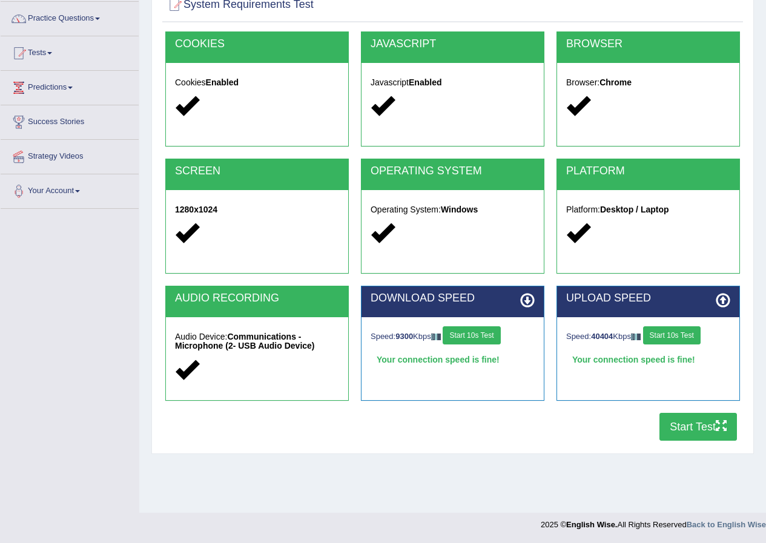
click at [699, 431] on button "Start Test" at bounding box center [698, 427] width 78 height 28
